Goal: Information Seeking & Learning: Check status

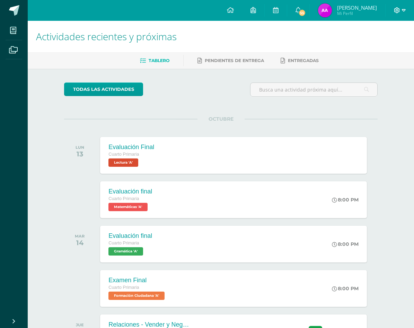
click at [402, 9] on icon at bounding box center [404, 10] width 4 height 6
click at [390, 48] on span "Cerrar sesión" at bounding box center [381, 47] width 31 height 7
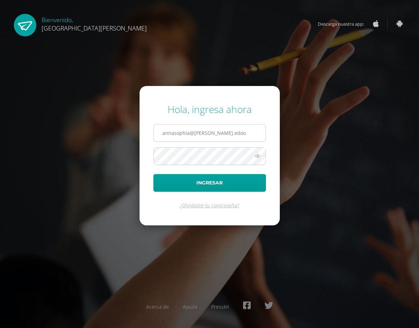
click at [249, 129] on input "annasophia@fatima.edoo" at bounding box center [210, 132] width 112 height 17
type input "miaisabella@fatima.edoo.gt"
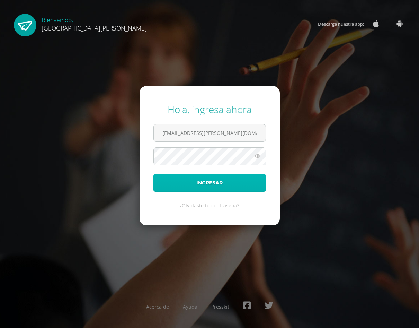
click at [248, 180] on button "Ingresar" at bounding box center [209, 183] width 113 height 18
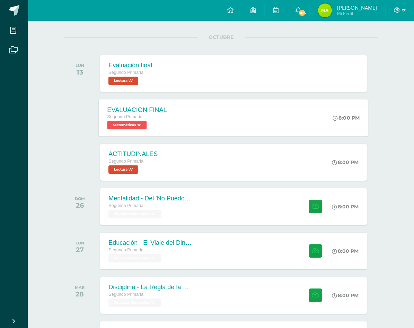
scroll to position [67, 0]
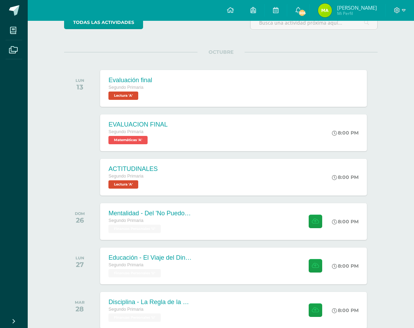
click at [332, 6] on img at bounding box center [325, 10] width 14 height 14
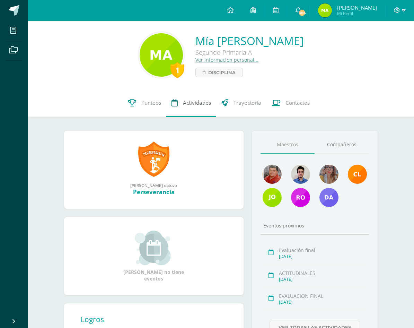
click at [205, 97] on link "Actividades" at bounding box center [191, 103] width 50 height 28
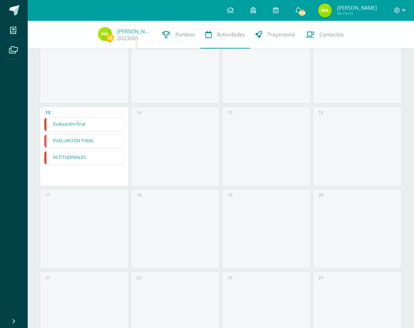
scroll to position [242, 0]
click at [111, 115] on link "Evaluación final" at bounding box center [84, 121] width 80 height 13
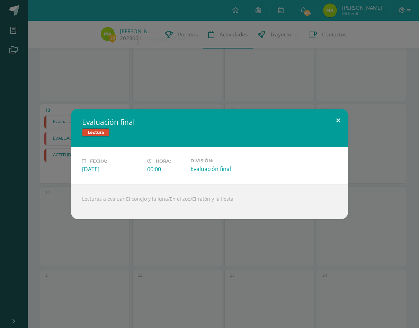
click at [340, 119] on button at bounding box center [338, 121] width 20 height 24
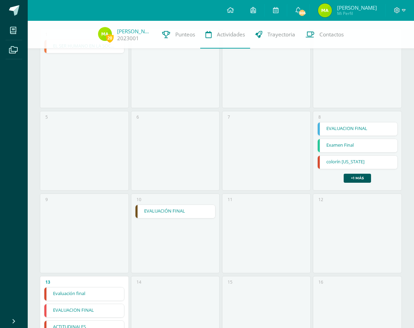
scroll to position [69, 0]
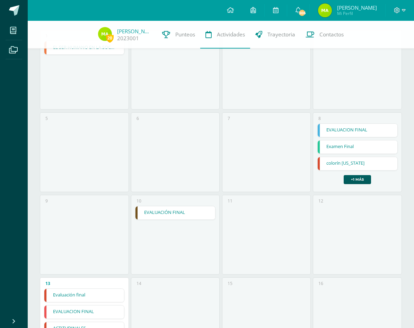
click at [344, 149] on link "Examen Final" at bounding box center [357, 146] width 80 height 13
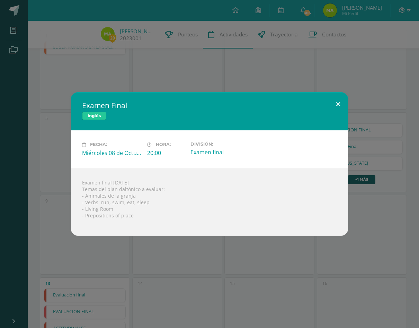
click at [336, 108] on button at bounding box center [338, 104] width 20 height 24
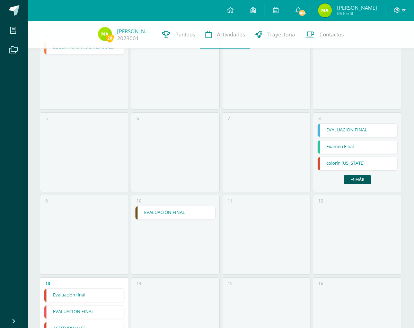
click at [353, 125] on link "EVALUACION FINAL" at bounding box center [357, 130] width 80 height 13
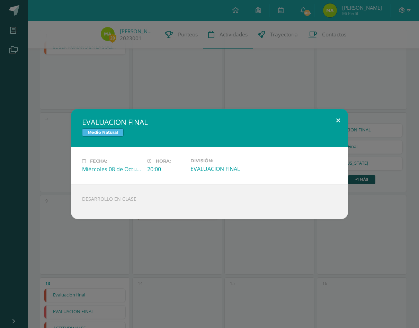
click at [330, 119] on button at bounding box center [338, 121] width 20 height 24
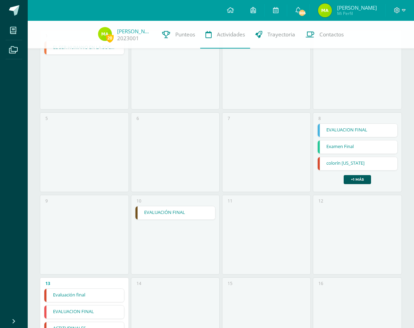
click at [340, 158] on link "colorín colorado" at bounding box center [357, 163] width 80 height 13
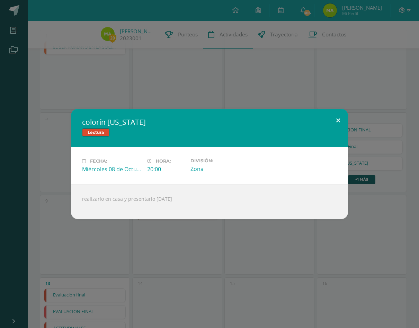
click at [335, 120] on button at bounding box center [338, 121] width 20 height 24
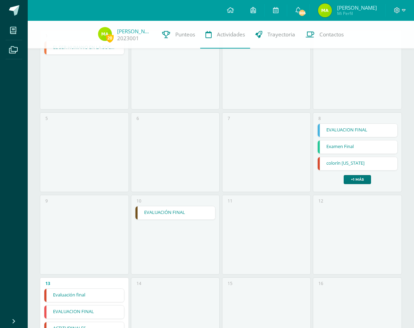
drag, startPoint x: 348, startPoint y: 178, endPoint x: 348, endPoint y: 174, distance: 3.8
click at [348, 178] on link "+1 más" at bounding box center [356, 179] width 27 height 9
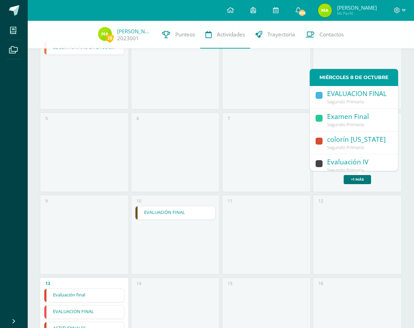
scroll to position [15, 0]
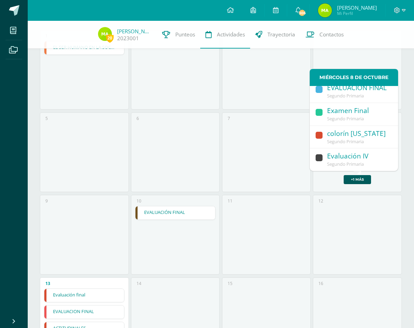
click at [347, 161] on span "Segundo Primaria" at bounding box center [345, 164] width 37 height 6
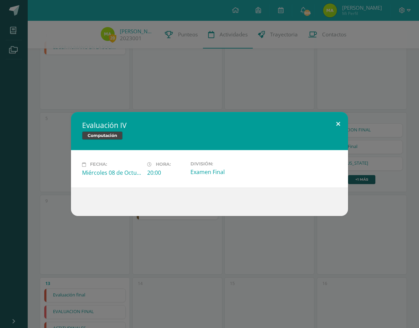
click at [339, 116] on button at bounding box center [338, 124] width 20 height 24
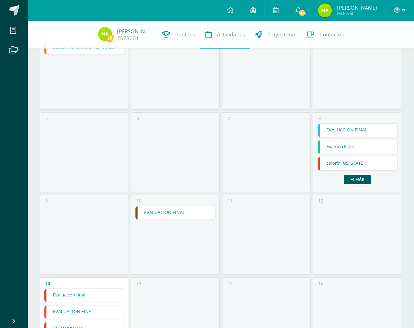
click at [161, 212] on link "EVALUACIÓN FINAL" at bounding box center [175, 212] width 80 height 13
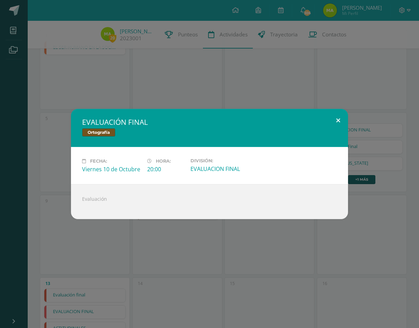
click at [336, 123] on button at bounding box center [338, 121] width 20 height 24
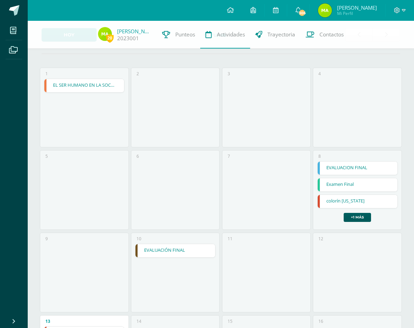
scroll to position [0, 0]
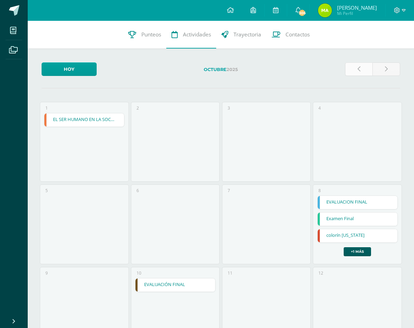
click at [365, 69] on link at bounding box center [359, 69] width 28 height 14
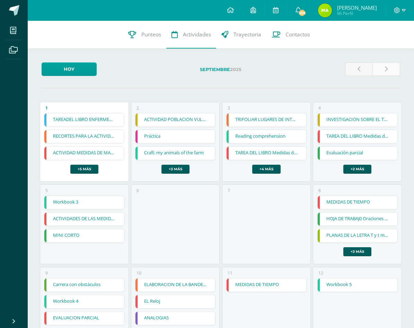
click at [385, 69] on icon at bounding box center [386, 69] width 3 height 6
click at [385, 68] on icon at bounding box center [386, 69] width 3 height 6
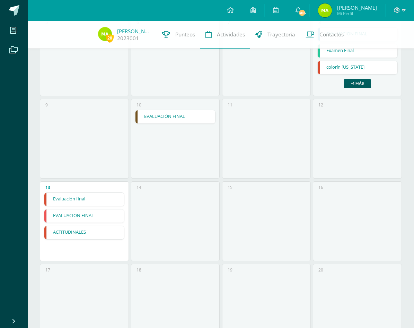
scroll to position [133, 0]
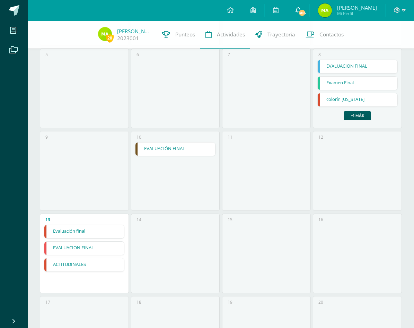
click at [301, 7] on icon at bounding box center [298, 10] width 6 height 6
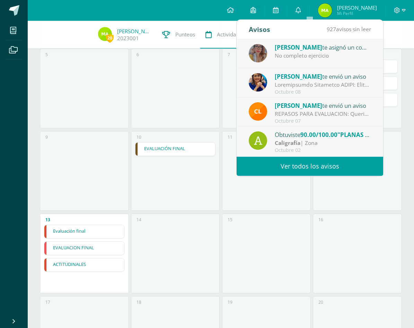
click at [339, 162] on link "Ver todos los avisos" at bounding box center [309, 165] width 146 height 19
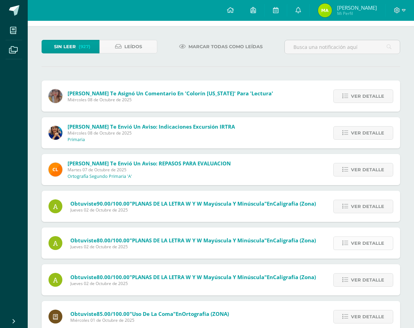
scroll to position [69, 0]
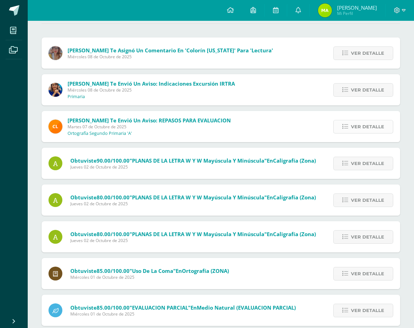
click at [364, 126] on span "Ver detalle" at bounding box center [367, 126] width 33 height 13
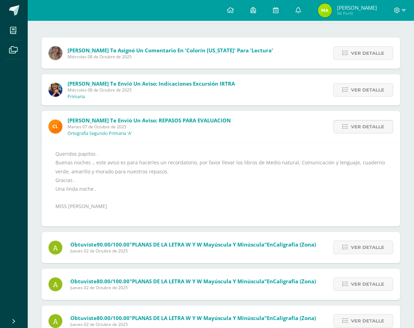
click at [29, 153] on div "Sin leer (927) Leídos Marcar todas como leídas Nohelia Hernández te asignó un c…" at bounding box center [221, 251] width 386 height 537
click at [34, 153] on div "Sin leer (927) Leídos Marcar todas como leídas Nohelia Hernández te asignó un c…" at bounding box center [221, 251] width 386 height 537
click at [351, 126] on link "Ver detalle" at bounding box center [363, 127] width 60 height 14
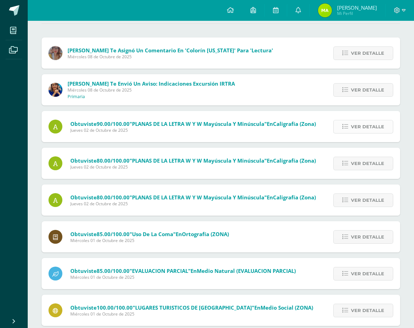
click at [347, 129] on icon at bounding box center [345, 127] width 6 height 6
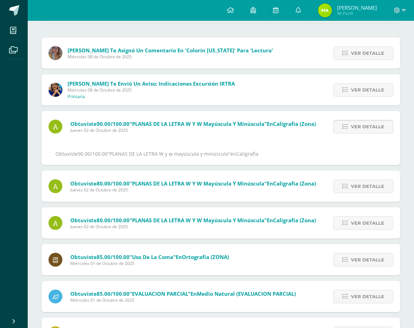
click at [346, 129] on icon at bounding box center [345, 127] width 6 height 6
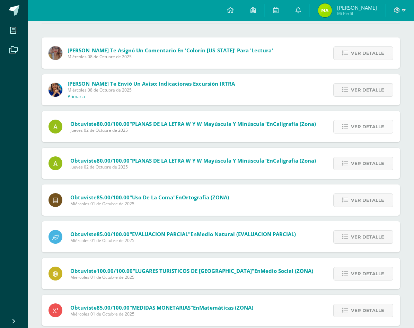
click at [353, 123] on span "Ver detalle" at bounding box center [367, 126] width 33 height 13
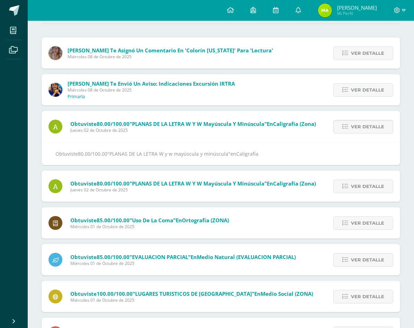
click at [353, 115] on div "Ver detalle" at bounding box center [361, 126] width 77 height 31
click at [353, 126] on span "Ver detalle" at bounding box center [367, 126] width 33 height 13
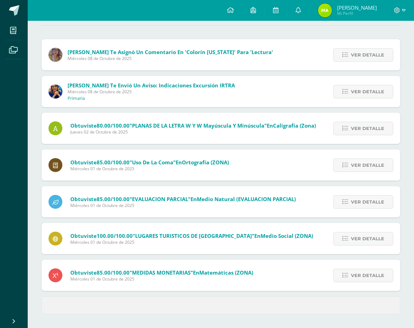
click at [351, 126] on link "Ver detalle" at bounding box center [363, 129] width 60 height 14
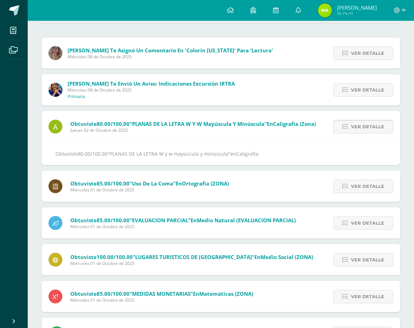
click at [354, 131] on span "Ver detalle" at bounding box center [367, 126] width 33 height 13
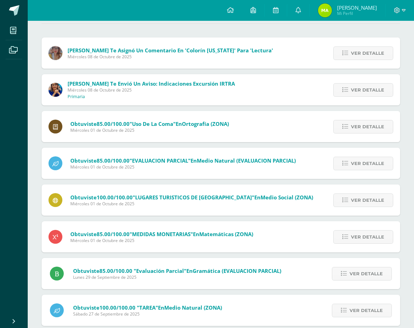
click at [354, 131] on span "Ver detalle" at bounding box center [367, 126] width 33 height 13
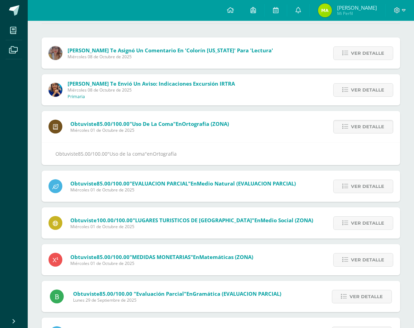
click at [354, 131] on span "Ver detalle" at bounding box center [367, 126] width 33 height 13
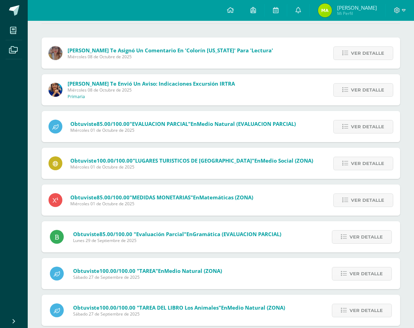
click at [354, 131] on span "Ver detalle" at bounding box center [367, 126] width 33 height 13
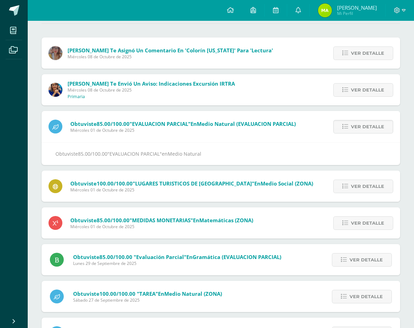
click at [354, 131] on span "Ver detalle" at bounding box center [367, 126] width 33 height 13
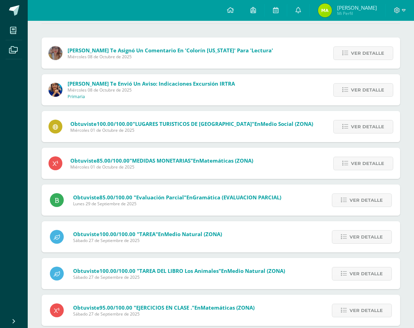
click at [354, 131] on span "Ver detalle" at bounding box center [367, 126] width 33 height 13
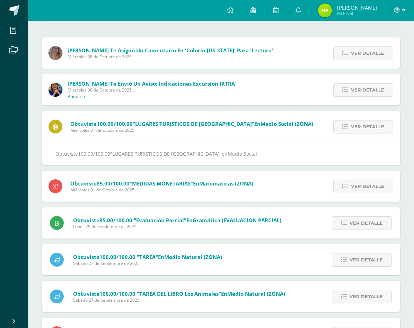
click at [354, 131] on span "Ver detalle" at bounding box center [367, 126] width 33 height 13
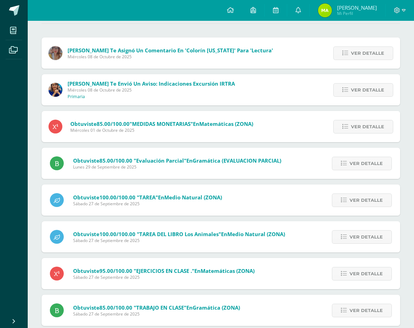
click at [354, 131] on span "Ver detalle" at bounding box center [367, 126] width 33 height 13
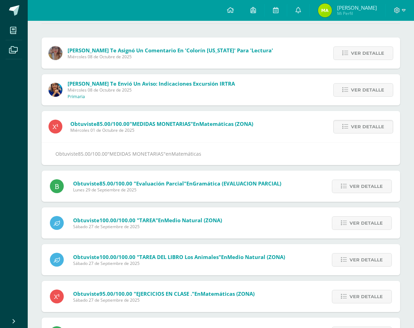
click at [354, 131] on span "Ver detalle" at bounding box center [367, 126] width 33 height 13
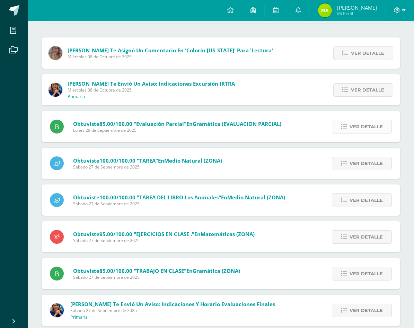
click at [354, 131] on span "Ver detalle" at bounding box center [365, 126] width 33 height 13
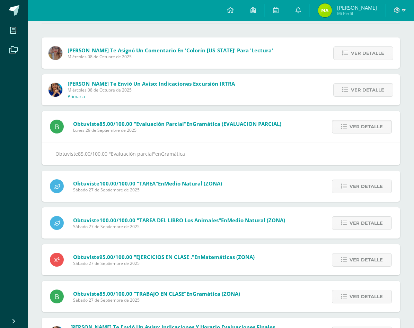
click at [354, 128] on span "Ver detalle" at bounding box center [365, 126] width 33 height 13
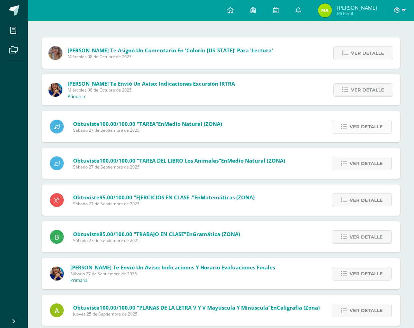
click at [349, 126] on link "Ver detalle" at bounding box center [362, 127] width 60 height 14
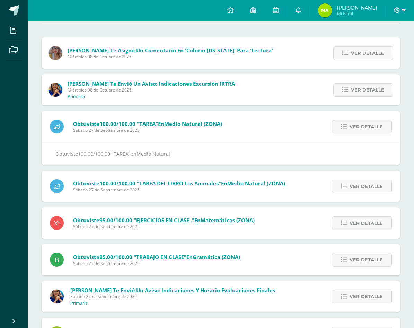
click at [349, 126] on link "Ver detalle" at bounding box center [362, 127] width 60 height 14
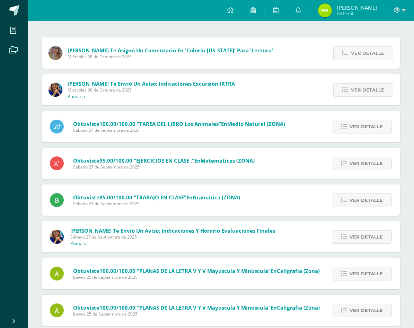
click at [349, 126] on link "Ver detalle" at bounding box center [362, 127] width 60 height 14
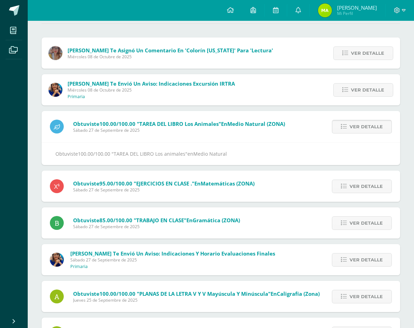
click at [349, 120] on link "Ver detalle" at bounding box center [362, 127] width 60 height 14
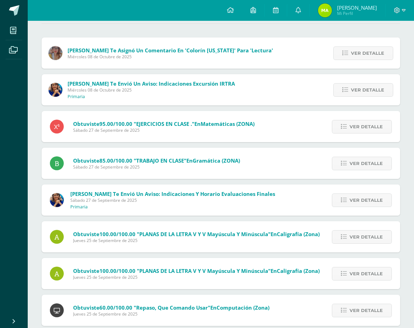
click at [348, 119] on div "Ver detalle" at bounding box center [360, 126] width 79 height 31
click at [346, 122] on link "Ver detalle" at bounding box center [362, 127] width 60 height 14
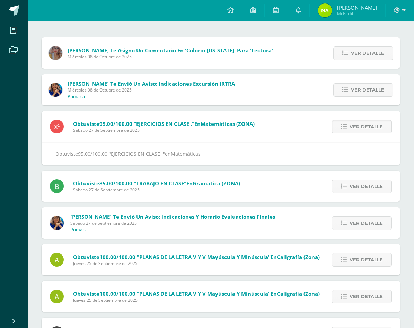
click at [343, 120] on link "Ver detalle" at bounding box center [362, 127] width 60 height 14
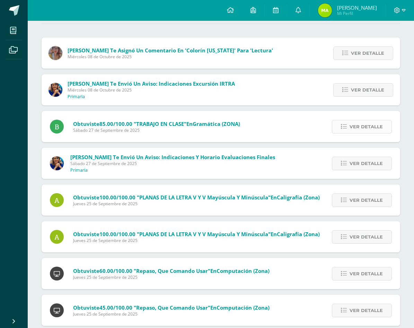
click at [345, 120] on link "Ver detalle" at bounding box center [362, 127] width 60 height 14
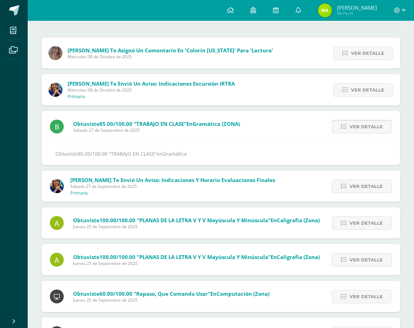
click at [345, 120] on link "Ver detalle" at bounding box center [362, 127] width 60 height 14
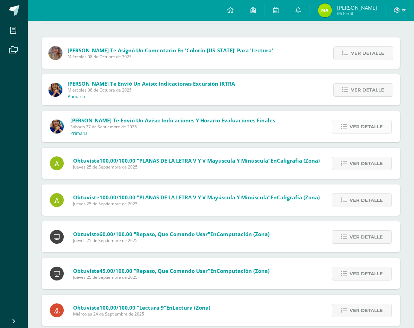
click at [344, 123] on link "Ver detalle" at bounding box center [362, 127] width 60 height 14
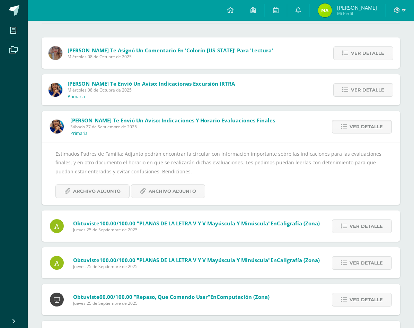
click at [383, 122] on link "Ver detalle" at bounding box center [362, 127] width 60 height 14
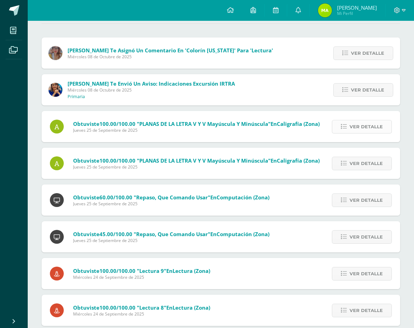
click at [385, 123] on link "Ver detalle" at bounding box center [362, 127] width 60 height 14
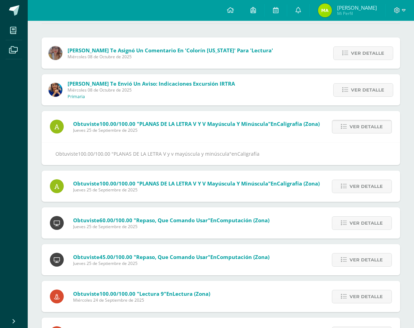
click at [383, 126] on link "Ver detalle" at bounding box center [362, 127] width 60 height 14
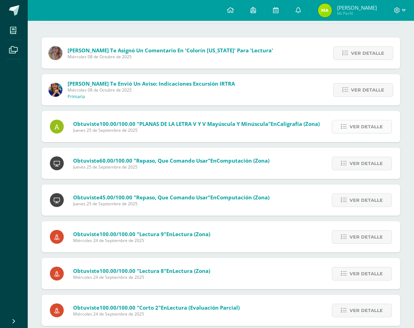
click at [383, 125] on link "Ver detalle" at bounding box center [362, 127] width 60 height 14
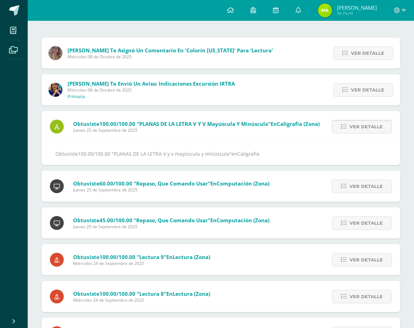
click at [383, 125] on link "Ver detalle" at bounding box center [362, 127] width 60 height 14
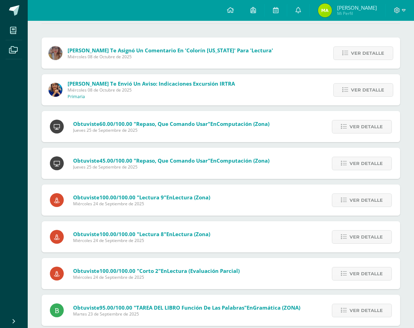
click at [383, 125] on link "Ver detalle" at bounding box center [362, 127] width 60 height 14
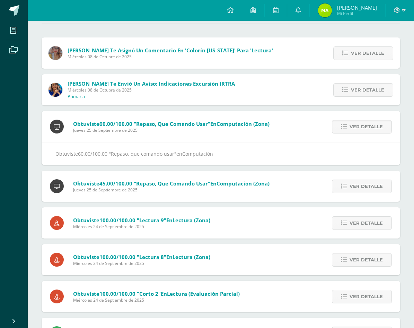
click at [383, 125] on link "Ver detalle" at bounding box center [362, 127] width 60 height 14
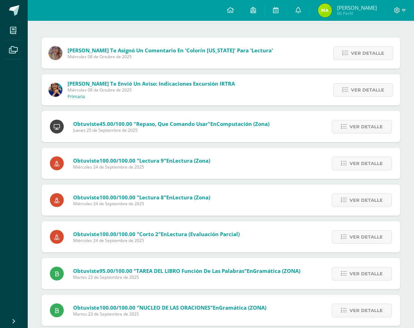
click at [383, 125] on link "Ver detalle" at bounding box center [362, 127] width 60 height 14
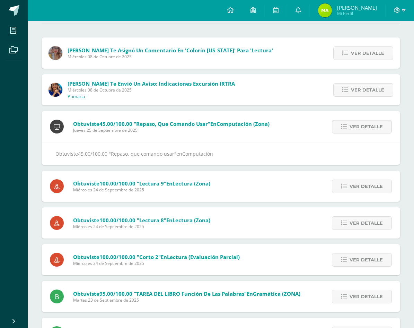
click at [383, 125] on link "Ver detalle" at bounding box center [362, 127] width 60 height 14
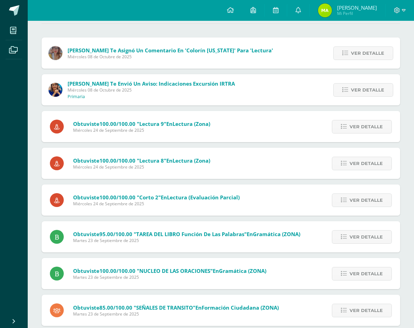
click at [383, 125] on link "Ver detalle" at bounding box center [362, 127] width 60 height 14
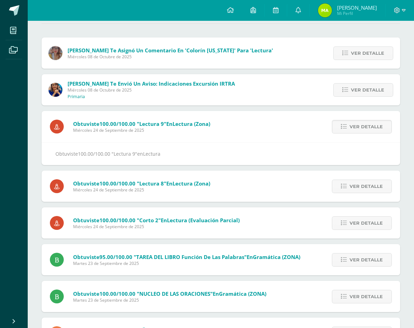
click at [383, 125] on link "Ver detalle" at bounding box center [362, 127] width 60 height 14
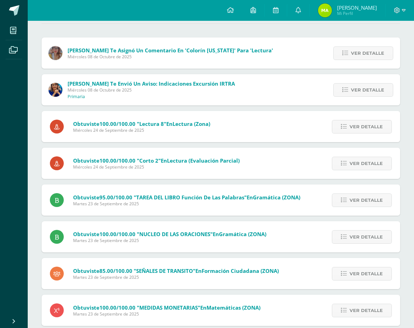
click at [383, 125] on link "Ver detalle" at bounding box center [362, 127] width 60 height 14
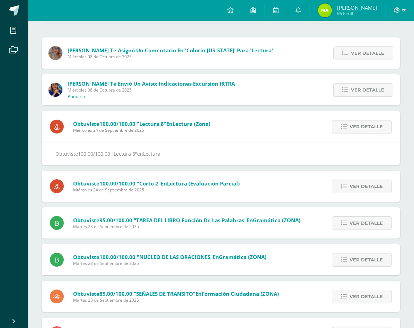
click at [383, 125] on link "Ver detalle" at bounding box center [362, 127] width 60 height 14
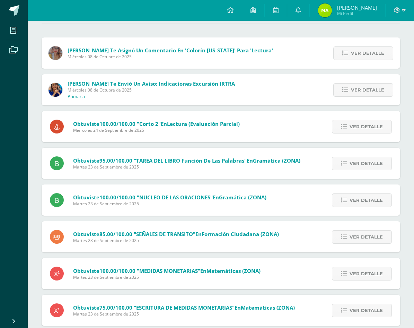
click at [383, 125] on link "Ver detalle" at bounding box center [362, 127] width 60 height 14
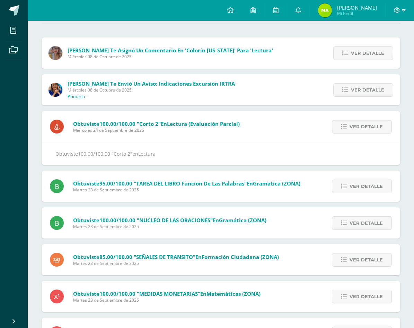
click at [383, 125] on link "Ver detalle" at bounding box center [362, 127] width 60 height 14
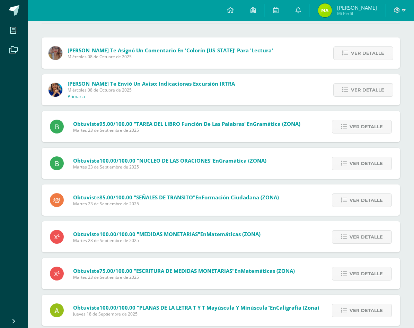
click at [383, 125] on link "Ver detalle" at bounding box center [362, 127] width 60 height 14
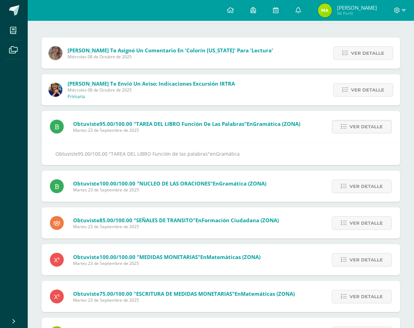
click at [383, 125] on link "Ver detalle" at bounding box center [362, 127] width 60 height 14
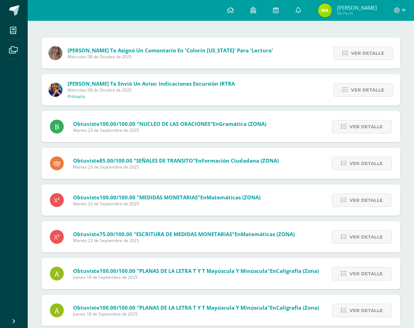
click at [383, 125] on link "Ver detalle" at bounding box center [362, 127] width 60 height 14
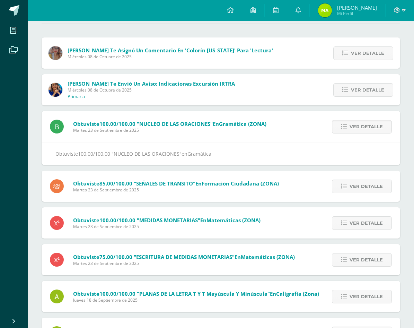
click at [383, 125] on link "Ver detalle" at bounding box center [362, 127] width 60 height 14
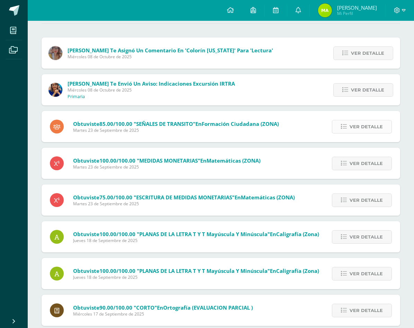
click at [373, 123] on span "Ver detalle" at bounding box center [365, 126] width 33 height 13
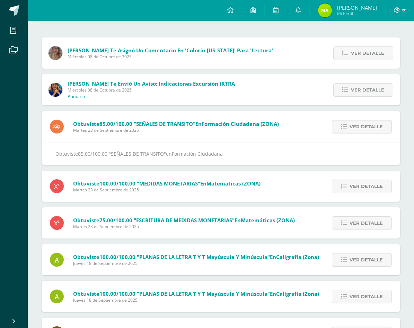
click at [373, 123] on span "Ver detalle" at bounding box center [365, 126] width 33 height 13
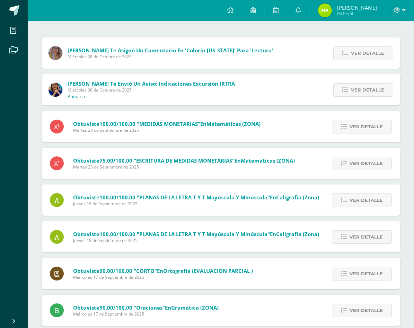
click at [373, 123] on span "Ver detalle" at bounding box center [365, 126] width 33 height 13
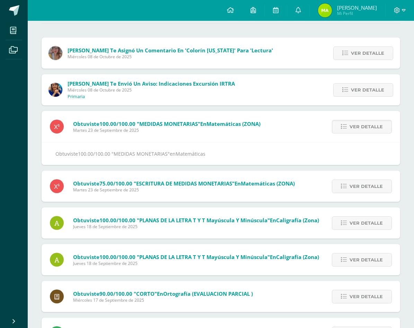
click at [373, 123] on span "Ver detalle" at bounding box center [365, 126] width 33 height 13
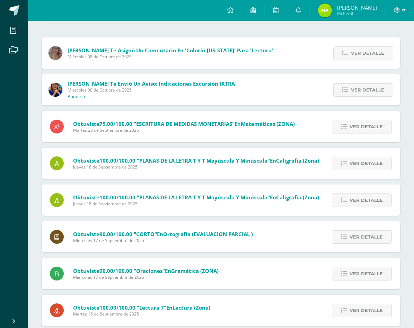
click at [373, 123] on span "Ver detalle" at bounding box center [365, 126] width 33 height 13
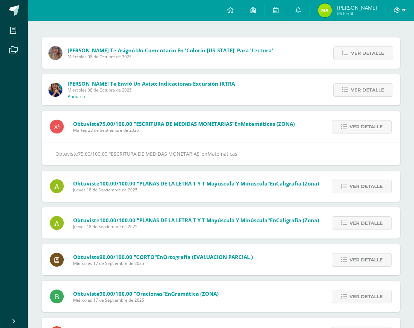
click at [373, 123] on span "Ver detalle" at bounding box center [365, 126] width 33 height 13
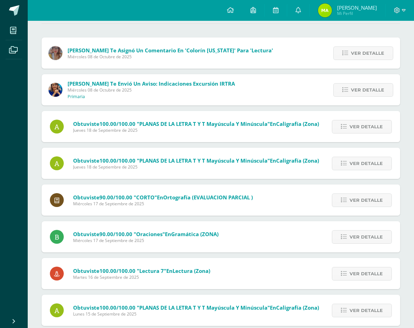
click at [373, 123] on span "Ver detalle" at bounding box center [365, 126] width 33 height 13
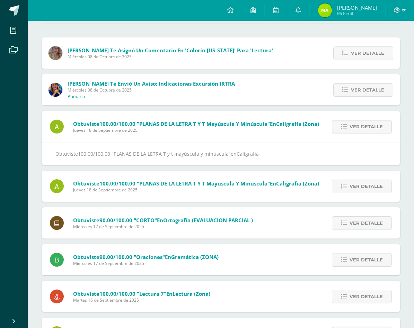
click at [373, 123] on span "Ver detalle" at bounding box center [365, 126] width 33 height 13
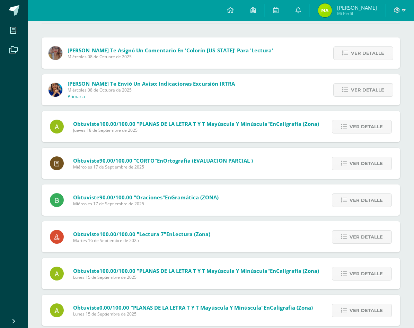
click at [373, 123] on span "Ver detalle" at bounding box center [365, 126] width 33 height 13
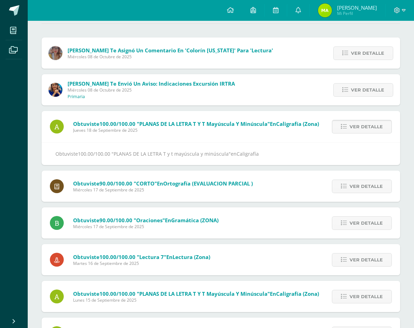
click at [373, 123] on span "Ver detalle" at bounding box center [365, 126] width 33 height 13
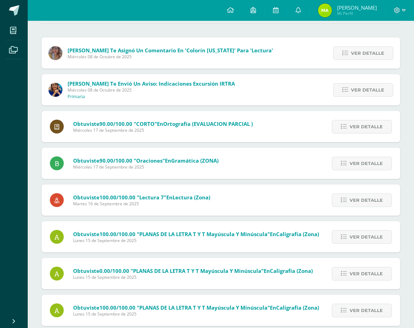
click at [373, 123] on span "Ver detalle" at bounding box center [365, 126] width 33 height 13
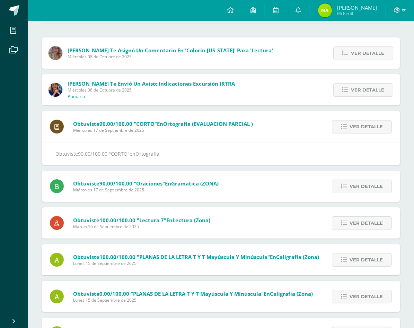
click at [373, 123] on span "Ver detalle" at bounding box center [365, 126] width 33 height 13
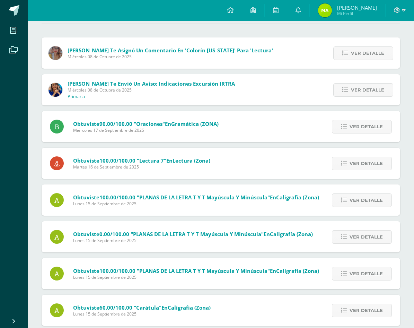
click at [373, 123] on span "Ver detalle" at bounding box center [365, 126] width 33 height 13
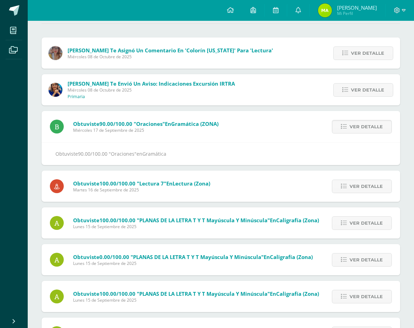
click at [373, 123] on span "Ver detalle" at bounding box center [365, 126] width 33 height 13
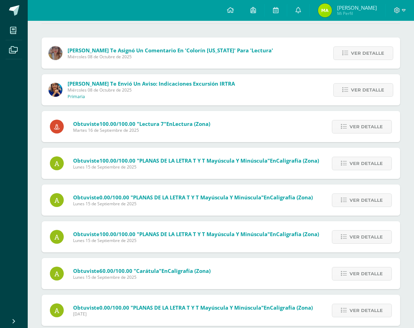
click at [373, 123] on span "Ver detalle" at bounding box center [365, 126] width 33 height 13
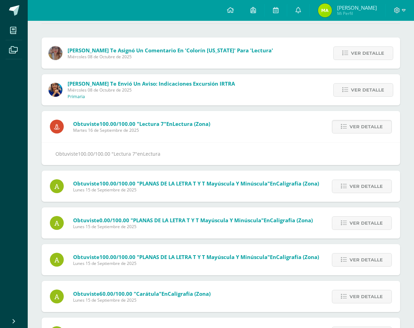
click at [373, 123] on span "Ver detalle" at bounding box center [365, 126] width 33 height 13
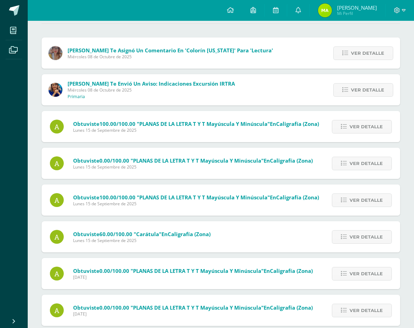
click at [373, 123] on span "Ver detalle" at bounding box center [365, 126] width 33 height 13
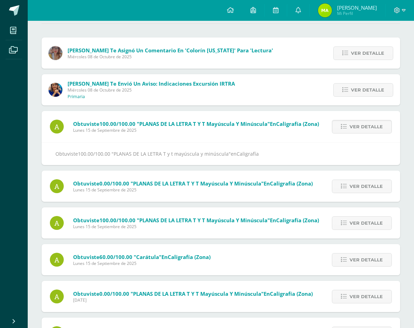
click at [373, 123] on span "Ver detalle" at bounding box center [365, 126] width 33 height 13
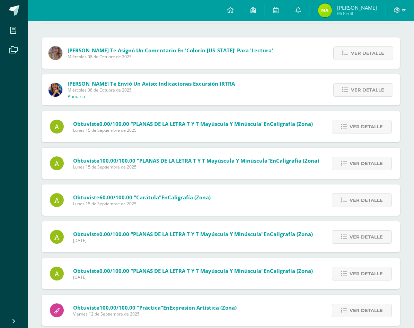
click at [373, 123] on span "Ver detalle" at bounding box center [365, 126] width 33 height 13
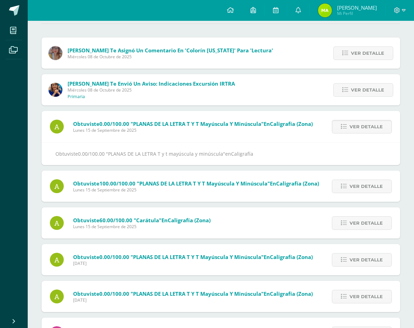
click at [373, 123] on span "Ver detalle" at bounding box center [365, 126] width 33 height 13
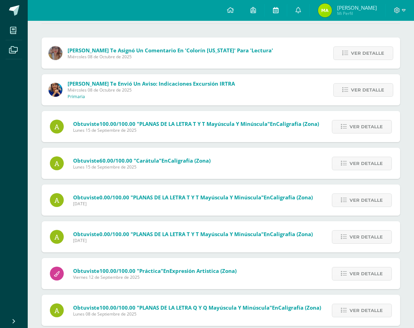
click at [278, 11] on icon at bounding box center [276, 10] width 6 height 6
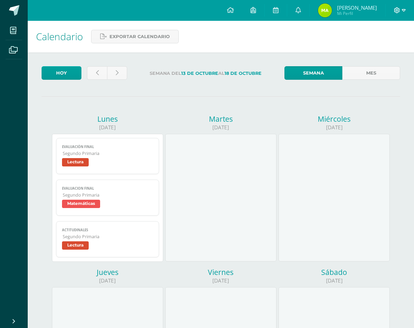
click at [403, 13] on icon at bounding box center [404, 10] width 4 height 6
click at [392, 46] on span "Cerrar sesión" at bounding box center [381, 47] width 31 height 7
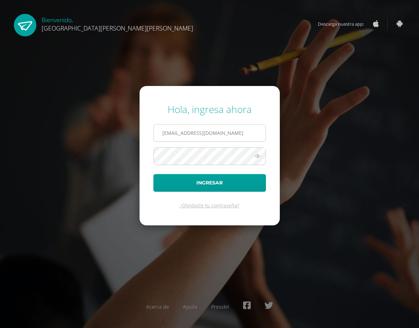
click at [247, 128] on input "[EMAIL_ADDRESS][DOMAIN_NAME]" at bounding box center [210, 132] width 112 height 17
type input "annasophia@fatima.edoo"
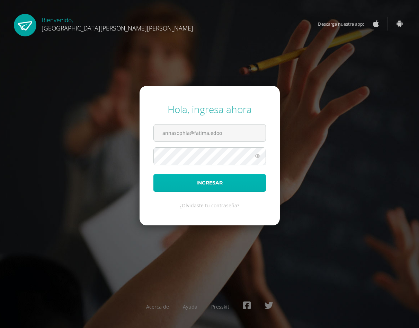
click at [247, 180] on button "Ingresar" at bounding box center [209, 183] width 113 height 18
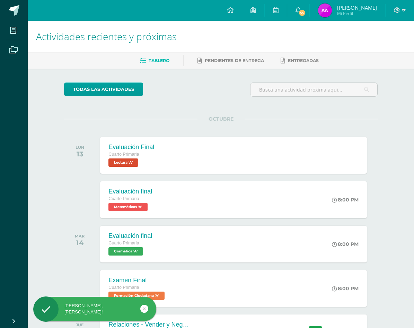
click at [331, 14] on img at bounding box center [325, 10] width 14 height 14
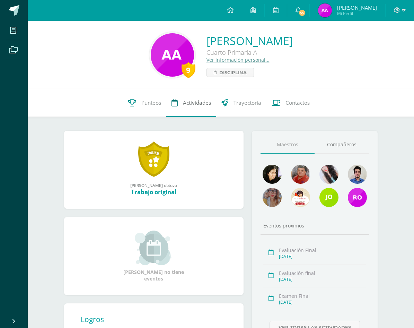
click at [195, 104] on span "Actividades" at bounding box center [197, 102] width 28 height 7
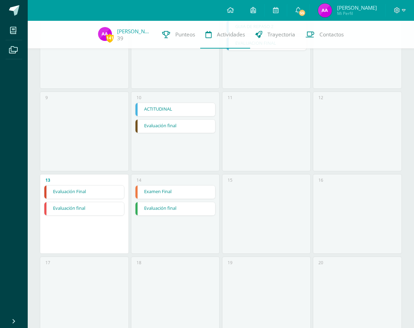
scroll to position [173, 0]
click at [197, 186] on link "Examen Final" at bounding box center [175, 191] width 80 height 13
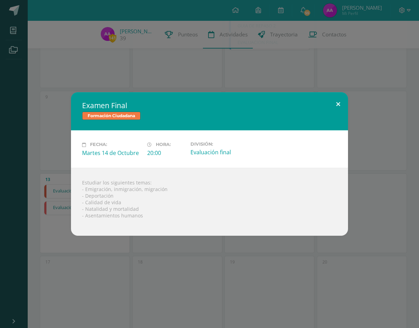
click at [340, 101] on button at bounding box center [338, 104] width 20 height 24
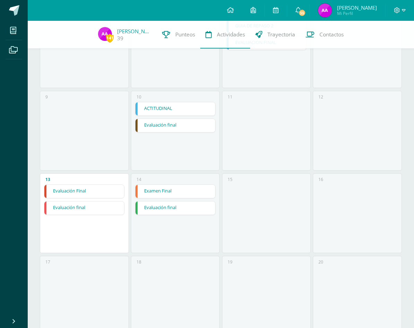
drag, startPoint x: 169, startPoint y: 207, endPoint x: 171, endPoint y: 202, distance: 6.1
click at [169, 207] on link "Evaluación final" at bounding box center [175, 207] width 80 height 13
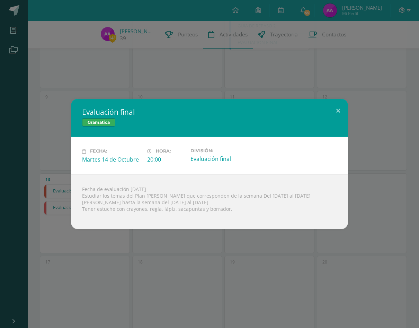
drag, startPoint x: 320, startPoint y: 168, endPoint x: 320, endPoint y: 177, distance: 9.0
drag, startPoint x: 320, startPoint y: 177, endPoint x: 320, endPoint y: 152, distance: 24.9
click at [320, 152] on div "Fecha: Martes 14 de Octubre Hora: 20:00 División: Evaluación final" at bounding box center [209, 155] width 260 height 15
drag, startPoint x: 325, startPoint y: 161, endPoint x: 353, endPoint y: 214, distance: 60.6
click at [353, 214] on div "Evaluación final Gramática Fecha: Martes 14 de Octubre Hora: 20:00 División: Ev…" at bounding box center [209, 164] width 413 height 130
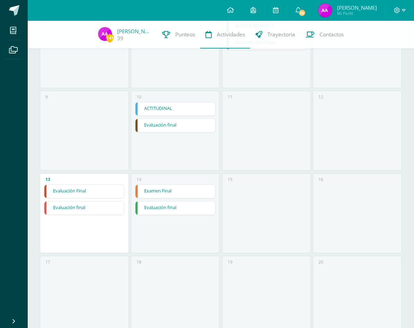
click at [199, 201] on link "Evaluación final" at bounding box center [175, 207] width 80 height 13
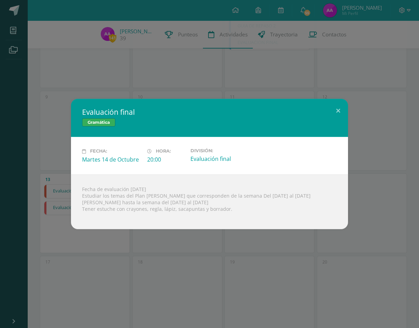
click at [199, 203] on div "Fecha de evaluación martes 14 de octubre Estudiar los temas del Plan Dalton que…" at bounding box center [209, 201] width 277 height 55
drag, startPoint x: 94, startPoint y: 114, endPoint x: 106, endPoint y: 117, distance: 12.3
click at [106, 117] on div "Evaluación final Gramática" at bounding box center [209, 118] width 277 height 38
drag, startPoint x: 79, startPoint y: 113, endPoint x: 152, endPoint y: 171, distance: 92.7
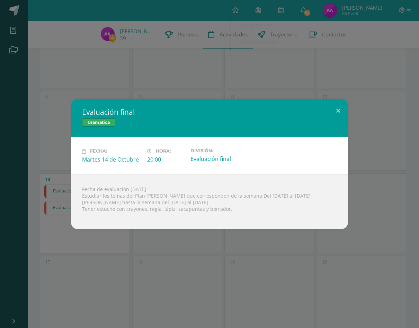
click at [164, 180] on div "Evaluación final Gramática Fecha: Martes 14 de Octubre Hora: 20:00 División: Ev…" at bounding box center [209, 164] width 277 height 130
drag, startPoint x: 103, startPoint y: 114, endPoint x: 112, endPoint y: 145, distance: 33.1
click at [108, 136] on div "Evaluación final Gramática" at bounding box center [209, 118] width 277 height 38
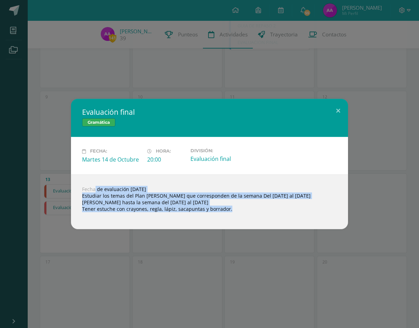
drag, startPoint x: 81, startPoint y: 191, endPoint x: 260, endPoint y: 204, distance: 179.9
click at [260, 204] on div "Fecha de evaluación martes 14 de octubre Estudiar los temas del Plan Dalton que…" at bounding box center [209, 201] width 277 height 55
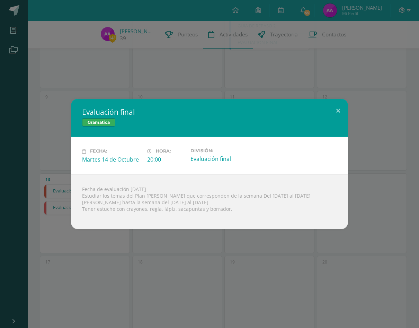
drag, startPoint x: 260, startPoint y: 204, endPoint x: 225, endPoint y: 170, distance: 48.7
click at [225, 170] on div "Fecha: Martes 14 de Octubre Hora: 20:00 División: Evaluación final" at bounding box center [209, 155] width 277 height 37
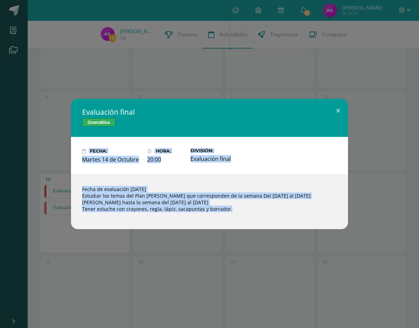
drag, startPoint x: 55, startPoint y: 152, endPoint x: 236, endPoint y: 216, distance: 192.0
click at [236, 216] on div "Evaluación final Gramática Fecha: Martes 14 de Octubre Hora: 20:00 División: Ev…" at bounding box center [209, 164] width 413 height 130
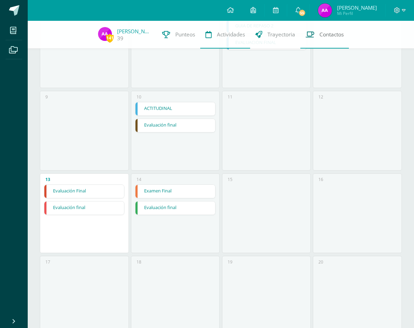
click at [337, 35] on span "Contactos" at bounding box center [331, 34] width 24 height 7
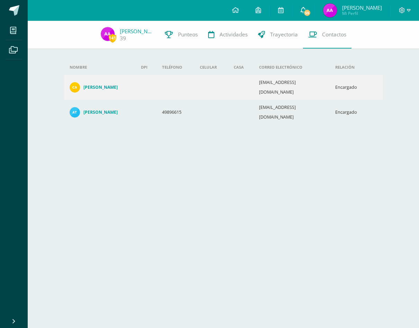
click at [311, 12] on span "55" at bounding box center [307, 13] width 8 height 8
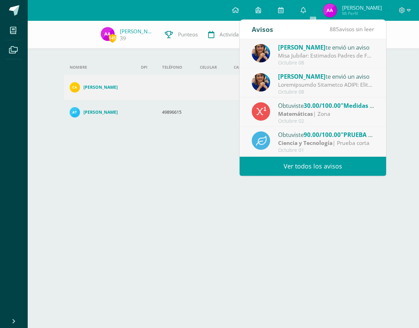
click at [335, 164] on link "Ver todos los avisos" at bounding box center [313, 165] width 146 height 19
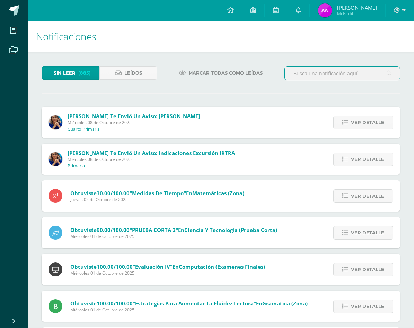
click at [337, 71] on input "text" at bounding box center [342, 73] width 115 height 14
type input "plann dlam"
